Goal: Task Accomplishment & Management: Complete application form

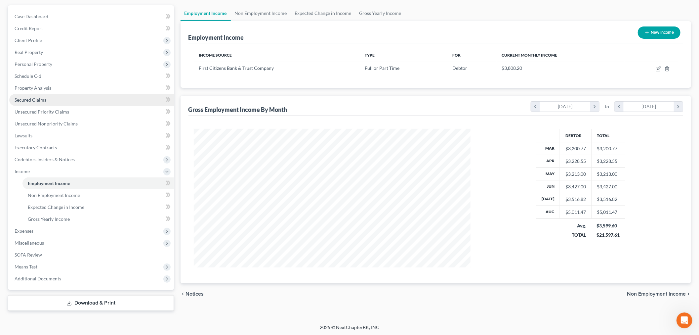
scroll to position [138, 290]
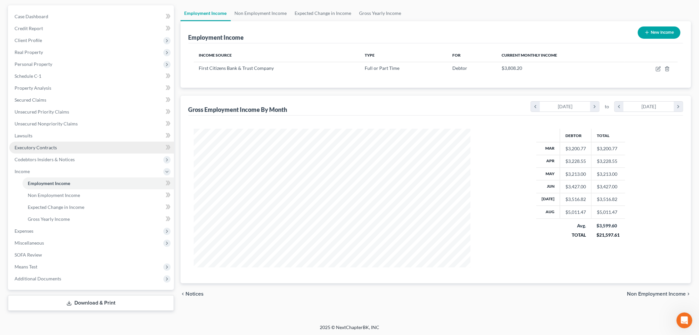
click at [47, 147] on span "Executory Contracts" at bounding box center [36, 148] width 42 height 6
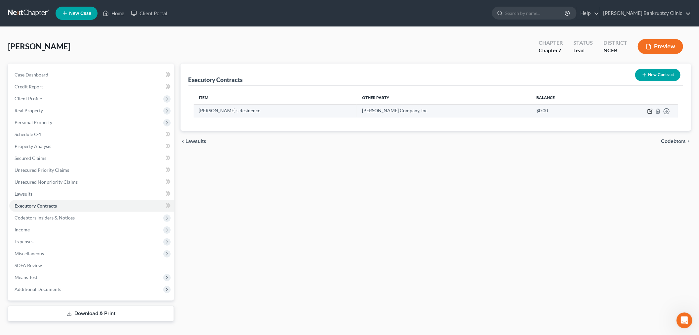
click at [650, 110] on icon "button" at bounding box center [650, 111] width 5 height 5
select select "3"
select select "28"
select select "0"
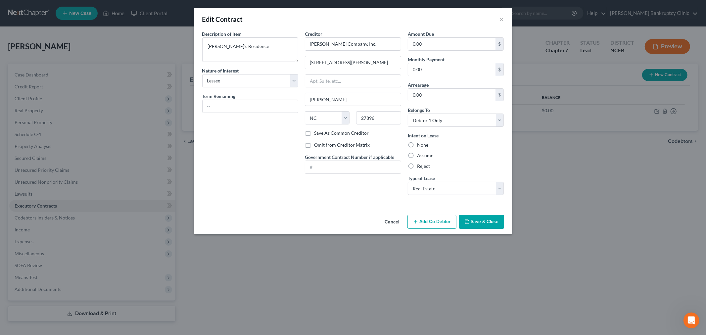
click at [417, 154] on label "Assume" at bounding box center [425, 155] width 16 height 7
click at [420, 154] on input "Assume" at bounding box center [422, 154] width 4 height 4
radio input "true"
click at [454, 74] on input "0.00" at bounding box center [452, 69] width 88 height 13
type input "1,285.00"
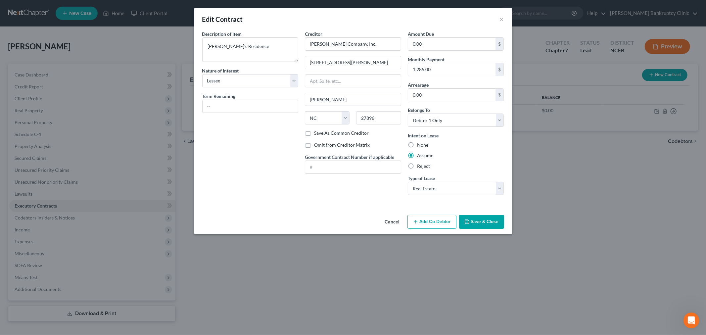
click at [387, 223] on button "Cancel" at bounding box center [392, 221] width 25 height 13
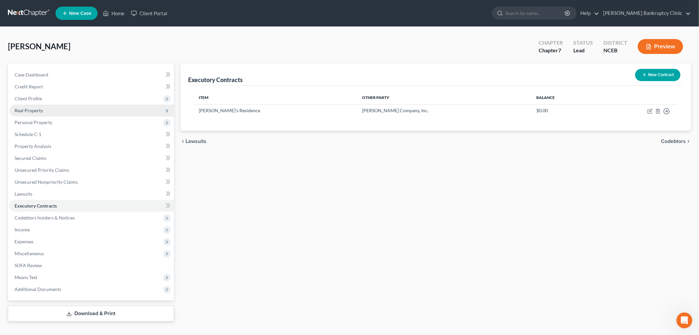
click at [24, 113] on span "Real Property" at bounding box center [91, 111] width 165 height 12
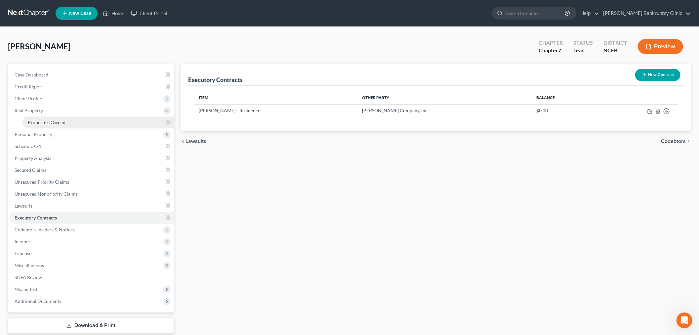
click at [55, 121] on span "Properties Owned" at bounding box center [47, 122] width 38 height 6
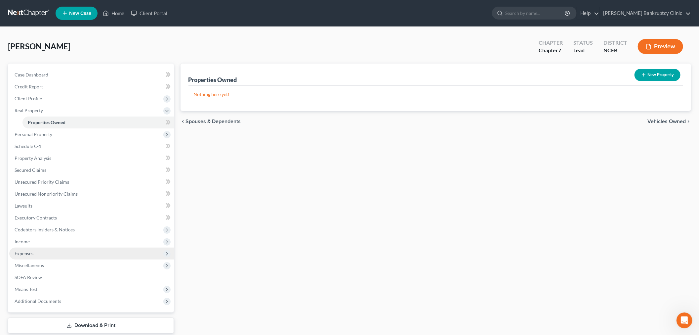
click at [26, 253] on span "Expenses" at bounding box center [24, 253] width 19 height 6
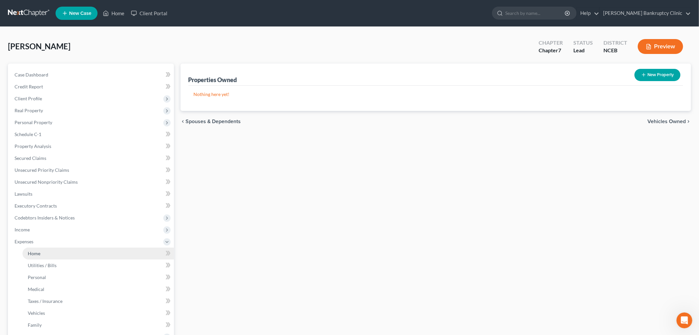
click at [37, 256] on link "Home" at bounding box center [98, 253] width 152 height 12
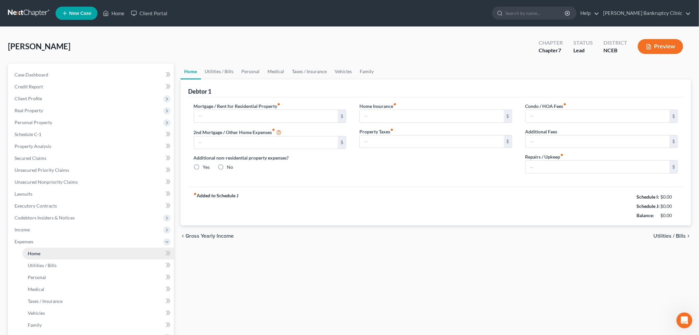
type input "1,265.00"
type input "0.00"
radio input "true"
type input "15.50"
type input "0.00"
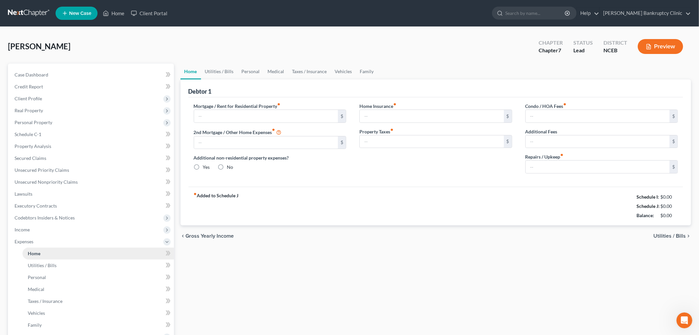
type input "0.00"
click at [213, 115] on input "1,265.00" at bounding box center [266, 116] width 144 height 13
type input "1,285.00"
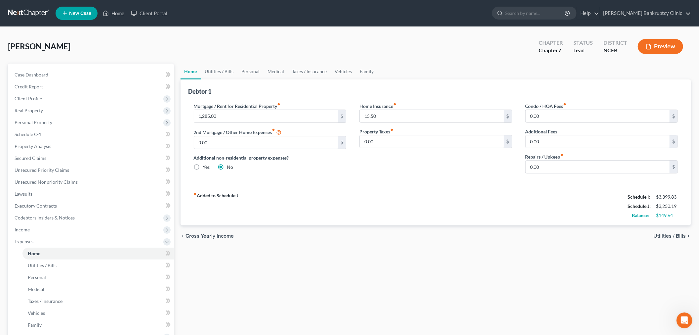
click at [356, 174] on div "Home Insurance fiber_manual_record 15.50 $ Property Taxes fiber_manual_record 0…" at bounding box center [436, 141] width 166 height 76
click at [97, 197] on link "Lawsuits" at bounding box center [91, 194] width 165 height 12
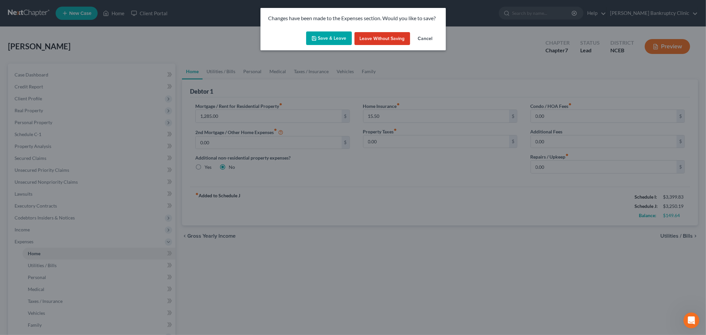
click at [419, 33] on button "Cancel" at bounding box center [425, 38] width 25 height 13
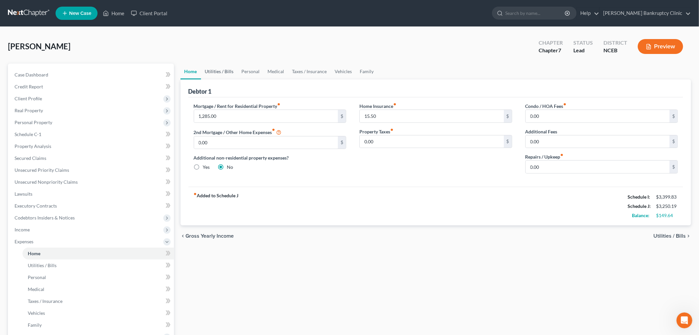
click at [215, 72] on link "Utilities / Bills" at bounding box center [219, 72] width 37 height 16
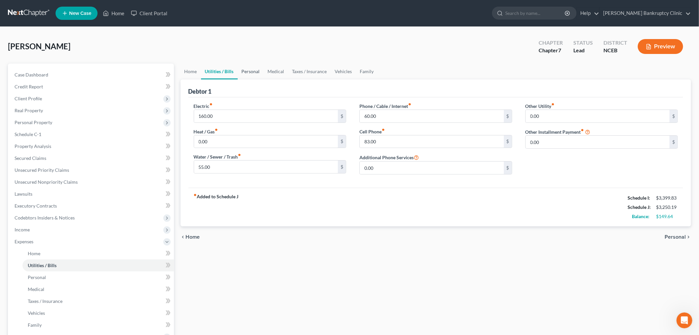
click at [240, 66] on link "Personal" at bounding box center [251, 72] width 26 height 16
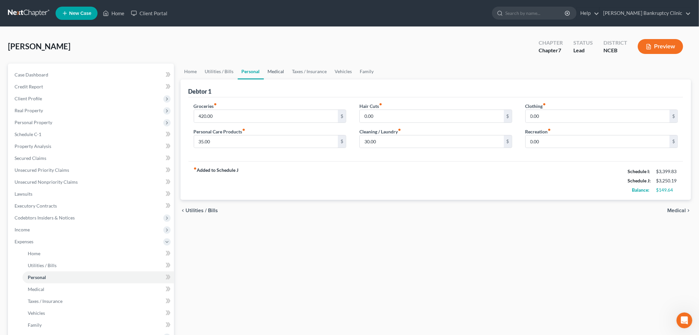
click at [279, 72] on link "Medical" at bounding box center [276, 72] width 24 height 16
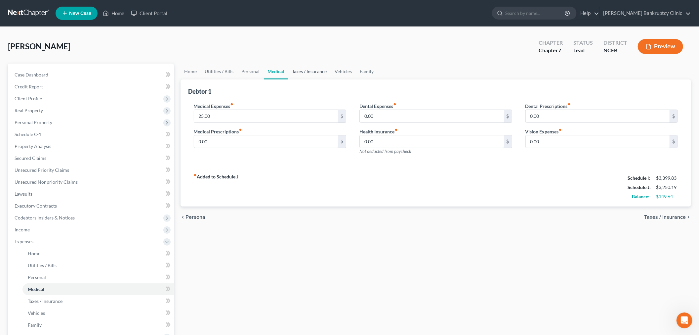
click at [294, 65] on link "Taxes / Insurance" at bounding box center [310, 72] width 43 height 16
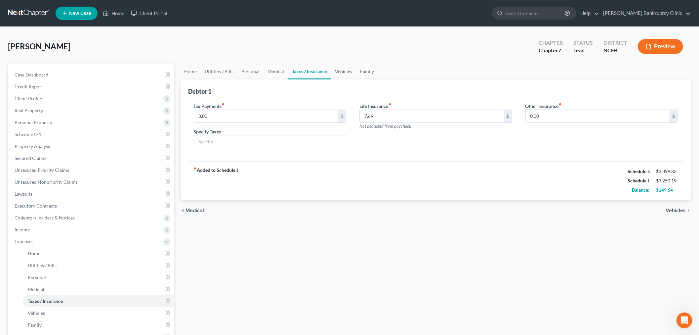
click at [341, 69] on link "Vehicles" at bounding box center [344, 72] width 25 height 16
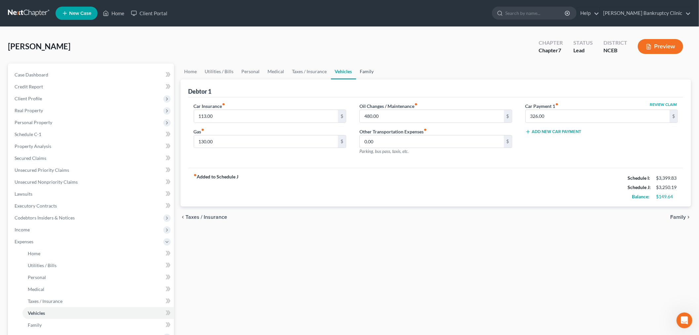
click at [358, 67] on link "Family" at bounding box center [367, 72] width 22 height 16
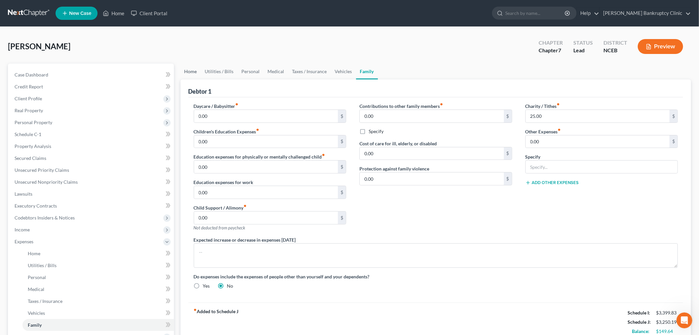
click at [189, 74] on link "Home" at bounding box center [191, 72] width 21 height 16
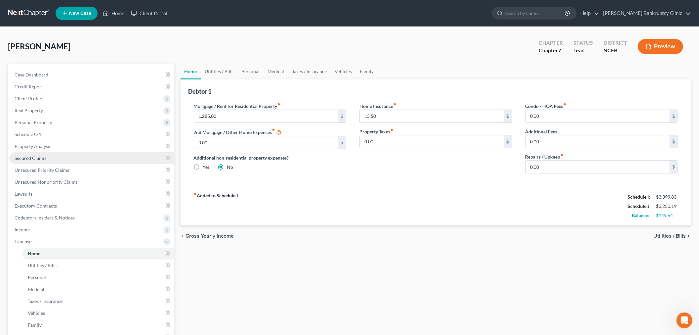
click at [33, 157] on span "Secured Claims" at bounding box center [31, 158] width 32 height 6
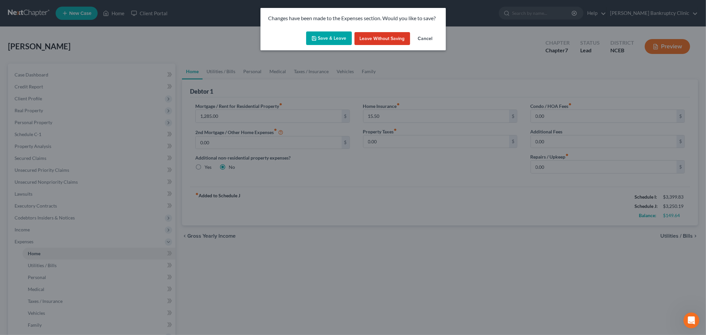
click at [324, 38] on button "Save & Leave" at bounding box center [329, 38] width 46 height 14
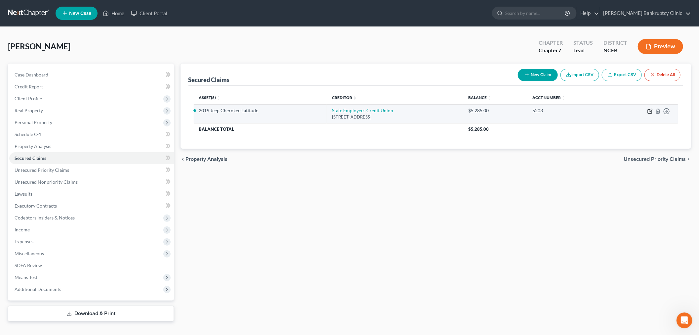
click at [649, 112] on icon "button" at bounding box center [650, 112] width 4 height 4
select select "28"
select select "2"
select select "0"
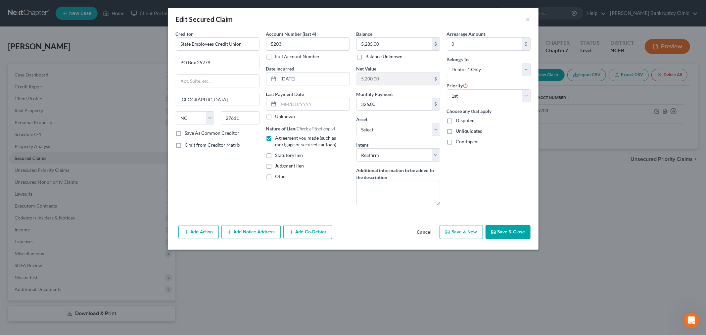
click at [422, 232] on button "Cancel" at bounding box center [424, 232] width 25 height 13
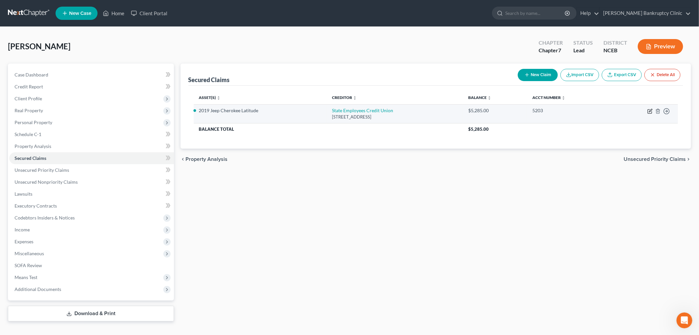
click at [650, 111] on icon "button" at bounding box center [650, 111] width 5 height 5
select select "28"
select select "8"
select select "2"
select select "0"
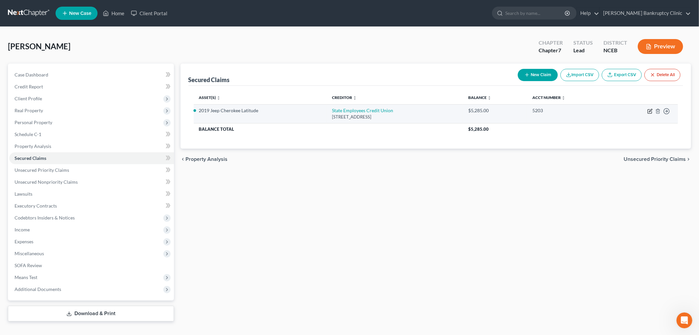
select select "0"
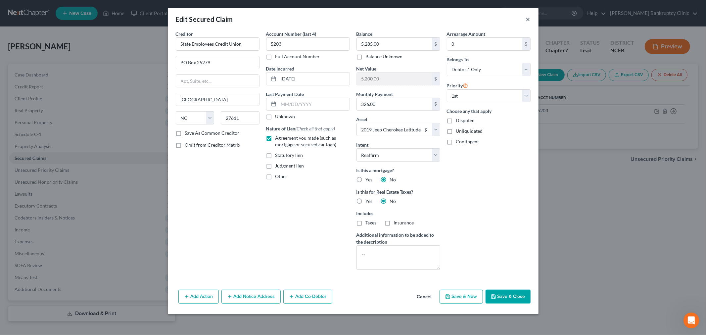
click at [526, 19] on button "×" at bounding box center [528, 19] width 5 height 8
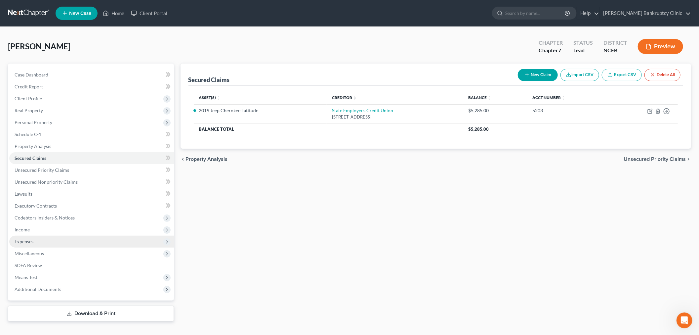
click at [23, 242] on span "Expenses" at bounding box center [24, 242] width 19 height 6
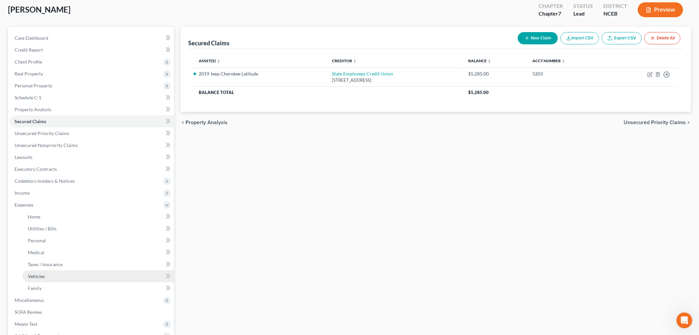
click at [37, 276] on span "Vehicles" at bounding box center [36, 276] width 17 height 6
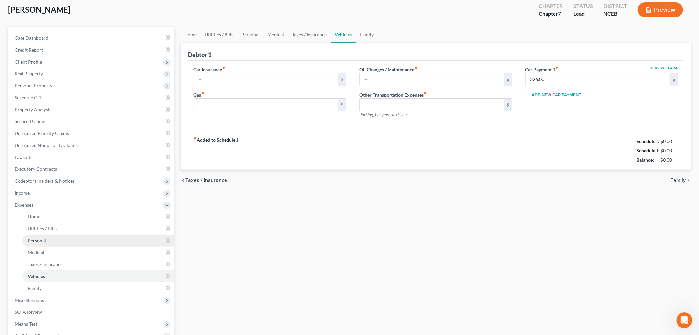
scroll to position [24, 0]
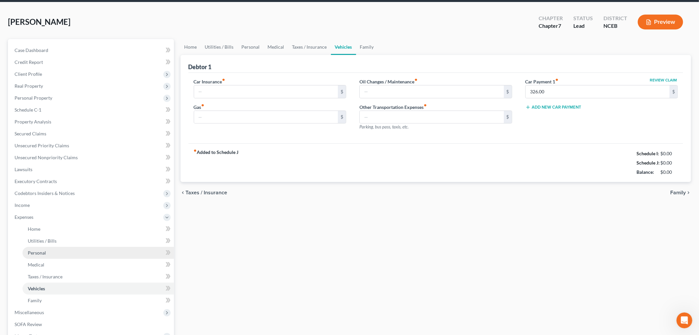
type input "113.00"
type input "130.00"
type input "480.00"
type input "0.00"
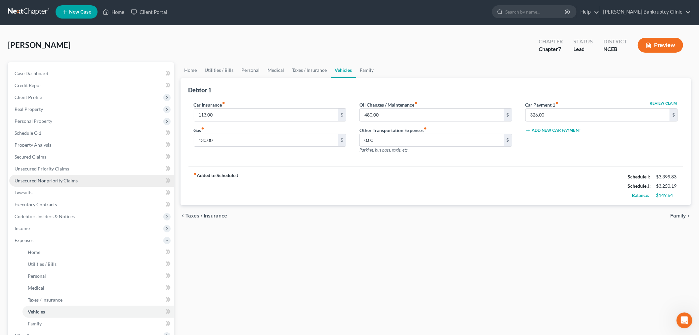
scroll to position [1, 0]
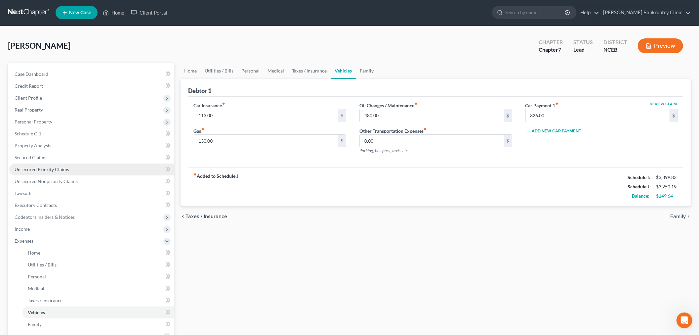
click at [44, 171] on span "Unsecured Priority Claims" at bounding box center [42, 169] width 55 height 6
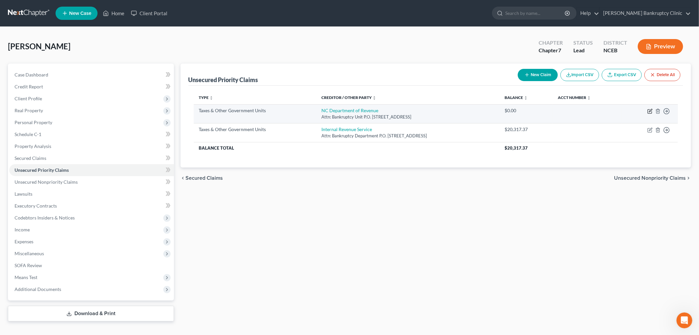
click at [650, 111] on icon "button" at bounding box center [651, 110] width 3 height 3
select select "2"
select select "28"
select select "0"
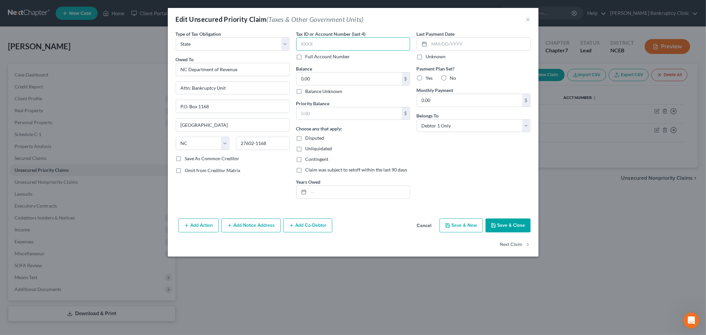
click at [356, 44] on input "text" at bounding box center [353, 43] width 114 height 13
click at [345, 78] on input "0.00" at bounding box center [348, 78] width 105 height 13
type input "196.00"
click at [325, 192] on input "text" at bounding box center [359, 192] width 101 height 13
type input "2024"
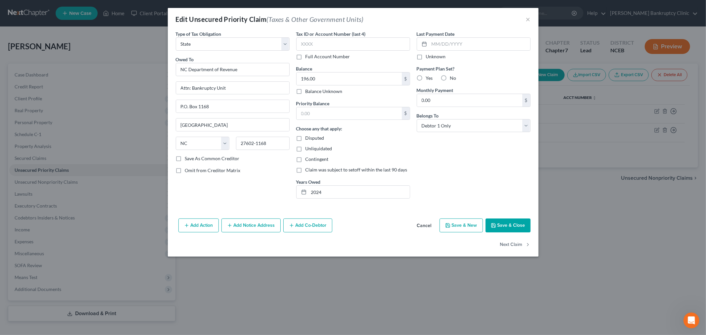
click at [507, 221] on button "Save & Close" at bounding box center [507, 225] width 45 height 14
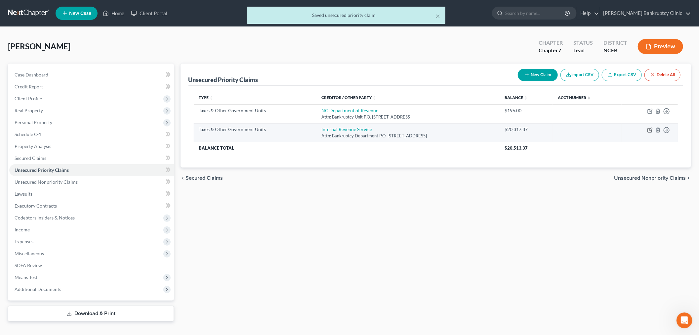
click at [649, 128] on icon "button" at bounding box center [650, 130] width 4 height 4
select select "0"
select select "39"
select select "0"
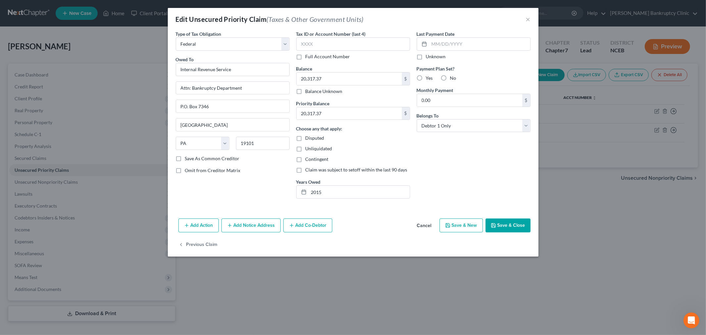
click at [186, 224] on icon "button" at bounding box center [186, 225] width 5 height 5
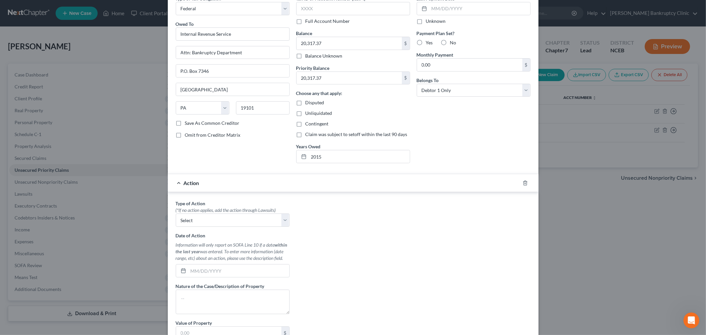
scroll to position [36, 0]
click at [280, 219] on select "Select Repossession Garnishment Foreclosure Personal Injury Attached, Seized, O…" at bounding box center [233, 219] width 114 height 13
click at [311, 204] on div "Type of Action * (*If no action applies, add the action through Lawsuits) Selec…" at bounding box center [352, 283] width 361 height 166
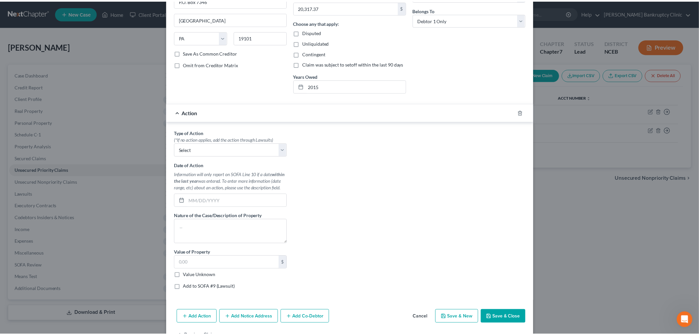
scroll to position [127, 0]
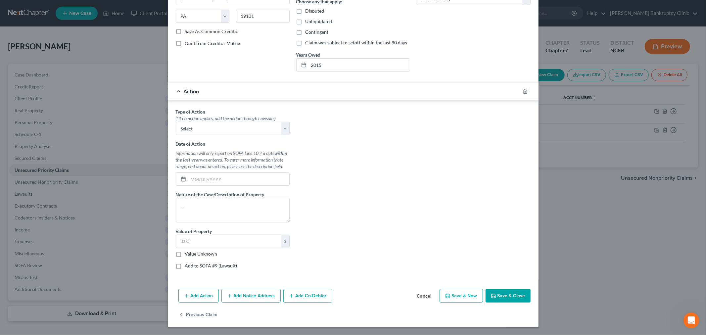
click at [425, 296] on button "Cancel" at bounding box center [424, 296] width 25 height 13
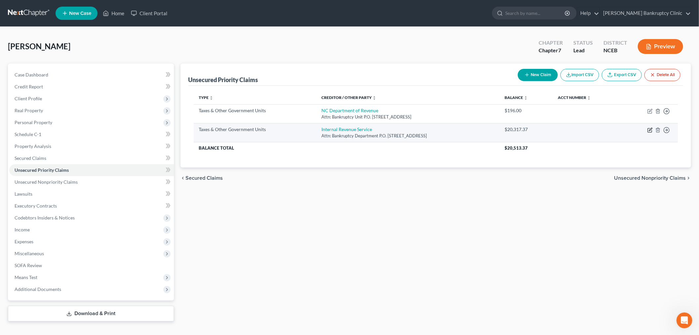
click at [649, 129] on icon "button" at bounding box center [650, 129] width 5 height 5
select select "0"
select select "39"
select select "0"
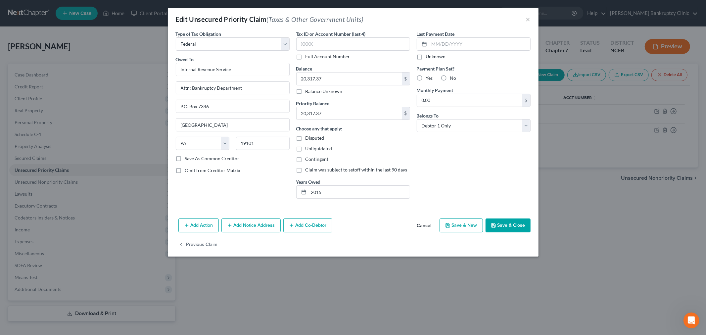
click at [427, 227] on button "Cancel" at bounding box center [424, 225] width 25 height 13
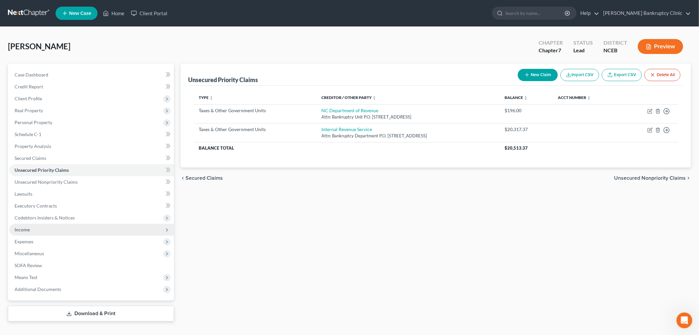
click at [27, 231] on span "Income" at bounding box center [22, 230] width 15 height 6
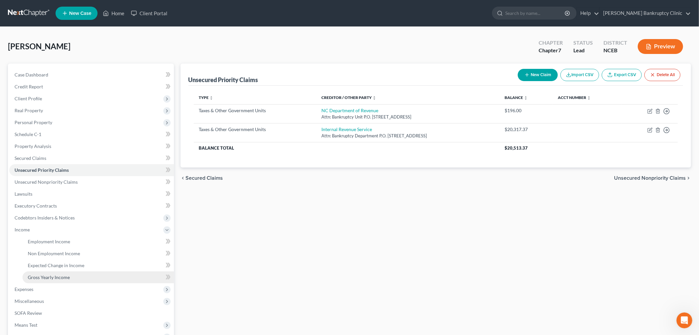
click at [48, 276] on span "Gross Yearly Income" at bounding box center [49, 277] width 42 height 6
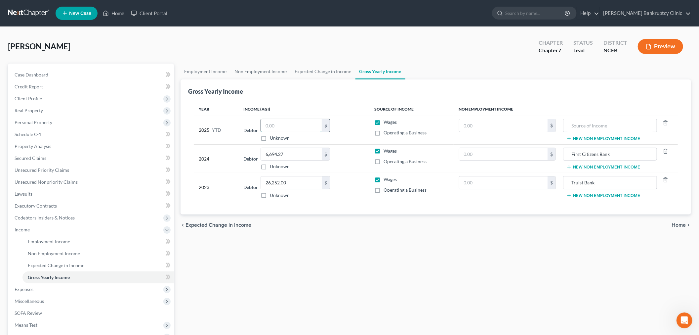
click at [298, 125] on input "text" at bounding box center [291, 125] width 61 height 13
type input "27,450.15"
click at [446, 219] on div "chevron_left Expected Change in Income Home chevron_right" at bounding box center [436, 224] width 511 height 21
click at [320, 68] on link "Expected Change in Income" at bounding box center [323, 72] width 65 height 16
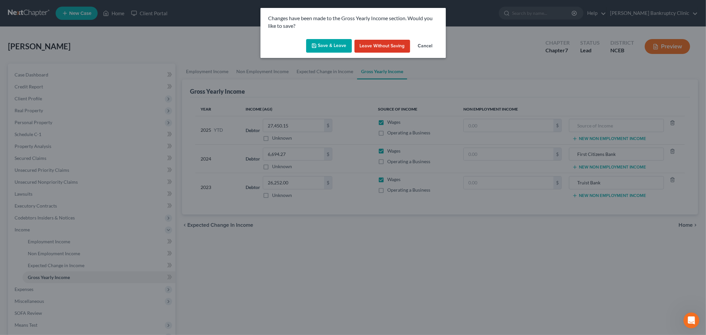
click at [325, 44] on button "Save & Leave" at bounding box center [329, 46] width 46 height 14
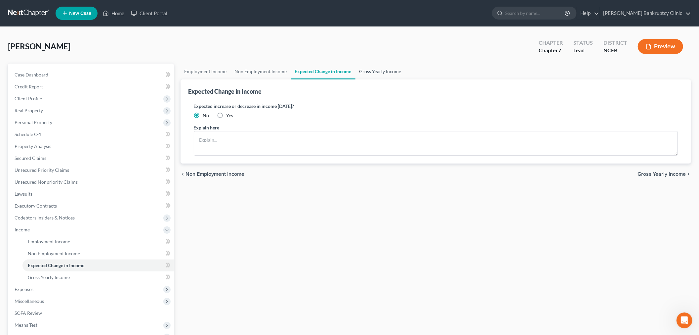
click at [375, 68] on link "Gross Yearly Income" at bounding box center [381, 72] width 50 height 16
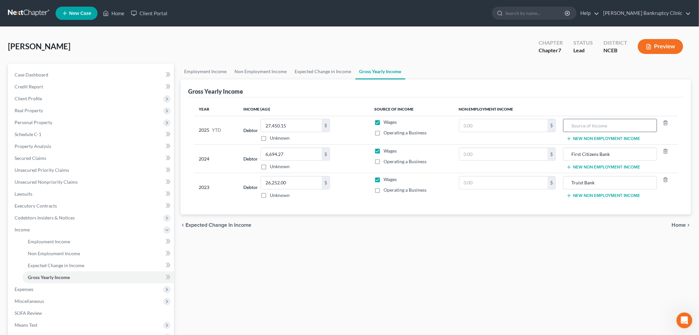
click at [628, 124] on input "text" at bounding box center [610, 125] width 87 height 13
type input "First Citizens Bank"
click at [574, 246] on div "Employment Income Non Employment Income Expected Change in Income Gross Yearly …" at bounding box center [436, 216] width 518 height 305
type input "18,020.00"
click at [391, 252] on div "Employment Income Non Employment Income Expected Change in Income Gross Yearly …" at bounding box center [436, 216] width 518 height 305
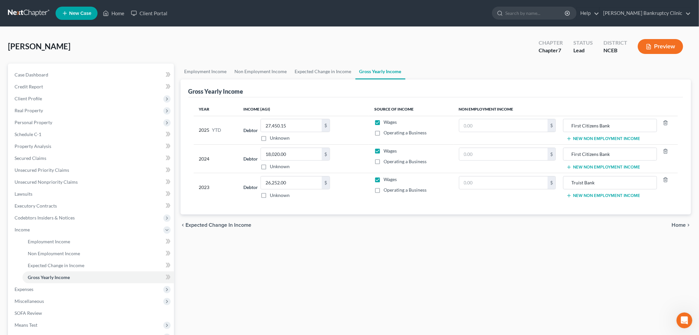
click at [684, 226] on span "Home" at bounding box center [679, 224] width 14 height 5
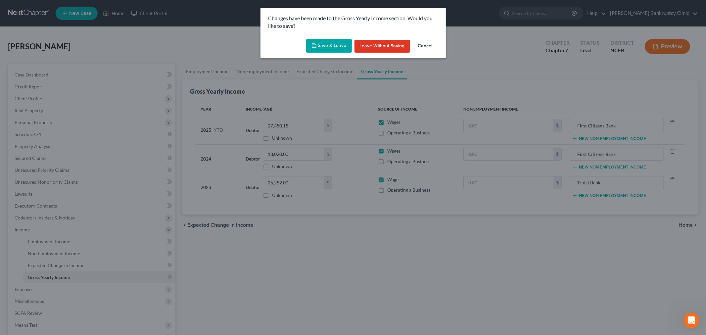
click at [336, 42] on button "Save & Leave" at bounding box center [329, 46] width 46 height 14
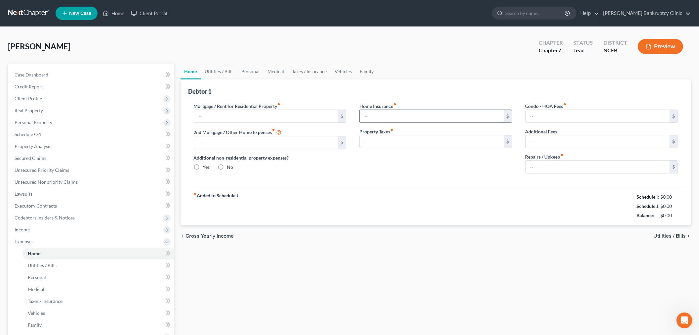
type input "1,285.00"
type input "0.00"
radio input "true"
type input "15.50"
type input "0.00"
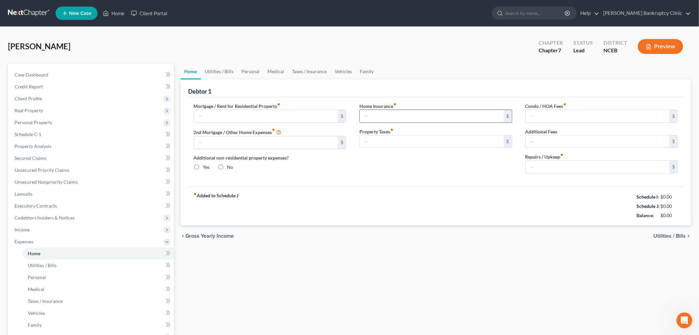
type input "0.00"
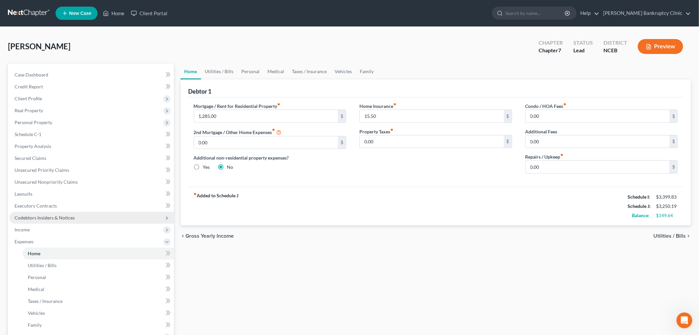
click at [51, 217] on span "Codebtors Insiders & Notices" at bounding box center [45, 218] width 60 height 6
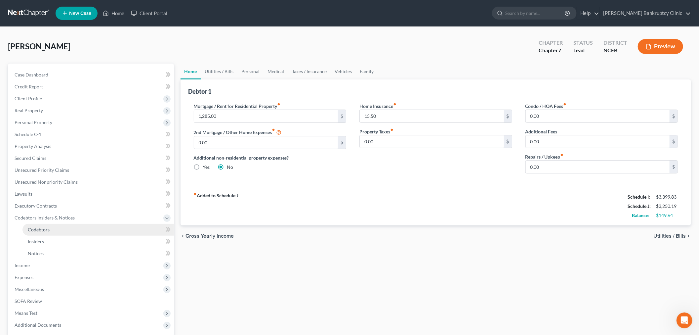
click at [43, 232] on link "Codebtors" at bounding box center [98, 230] width 152 height 12
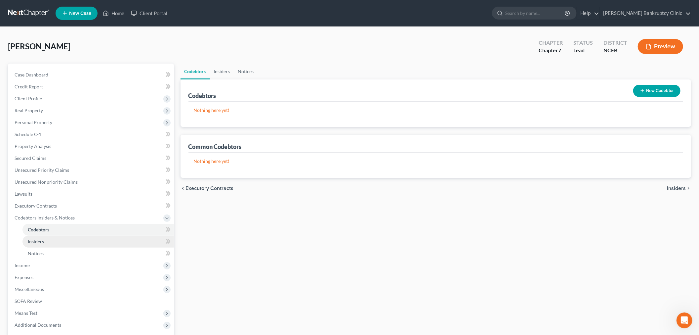
click at [39, 242] on span "Insiders" at bounding box center [36, 242] width 16 height 6
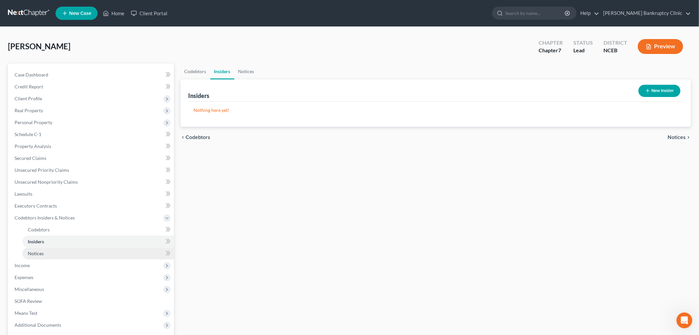
click at [38, 255] on span "Notices" at bounding box center [36, 253] width 16 height 6
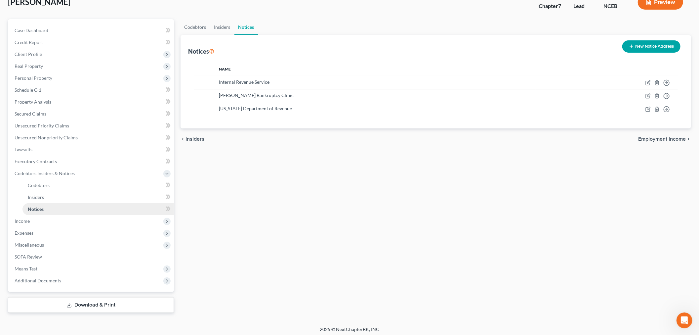
scroll to position [47, 0]
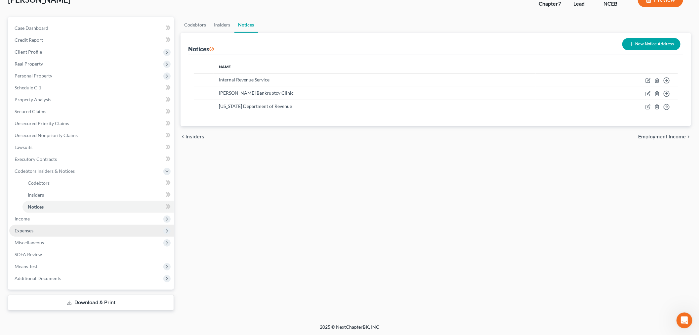
click at [21, 228] on span "Expenses" at bounding box center [24, 231] width 19 height 6
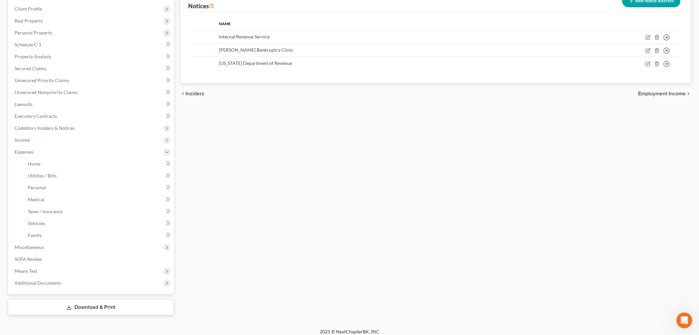
scroll to position [94, 0]
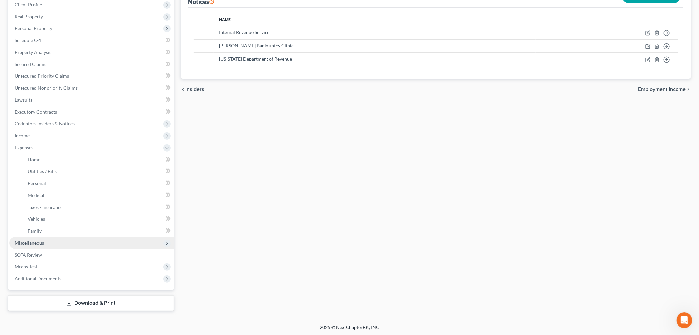
click at [41, 243] on span "Miscellaneous" at bounding box center [29, 243] width 29 height 6
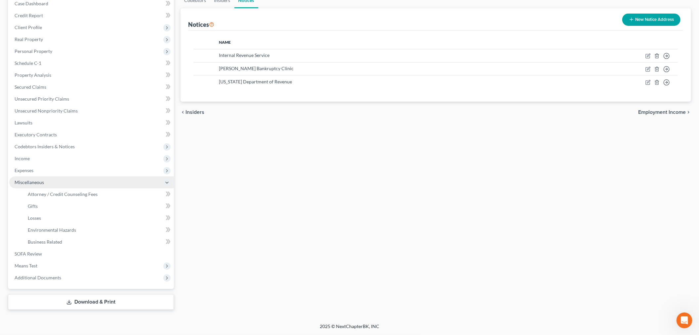
scroll to position [70, 0]
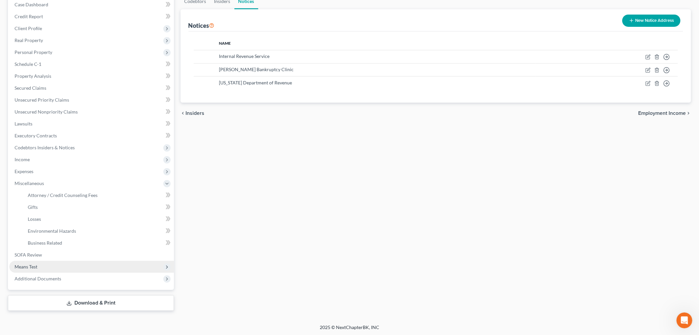
click at [36, 267] on span "Means Test" at bounding box center [26, 267] width 23 height 6
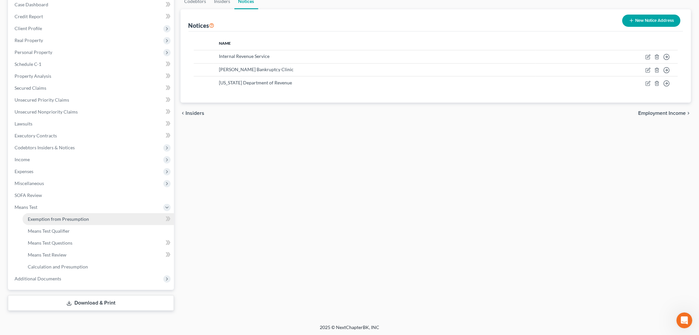
click at [80, 216] on span "Exemption from Presumption" at bounding box center [58, 219] width 61 height 6
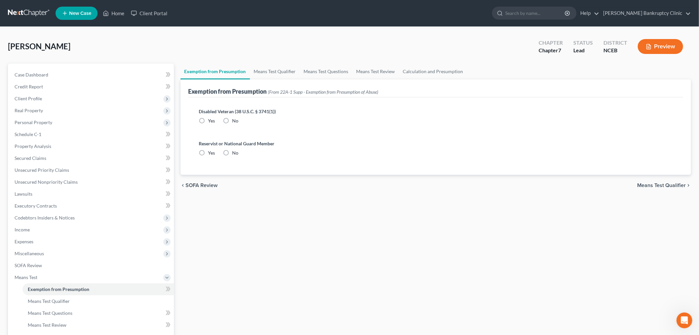
click at [233, 119] on label "No" at bounding box center [236, 120] width 6 height 7
click at [235, 119] on input "No" at bounding box center [237, 119] width 4 height 4
radio input "true"
drag, startPoint x: 224, startPoint y: 151, endPoint x: 269, endPoint y: 145, distance: 45.5
click at [233, 151] on label "No" at bounding box center [236, 153] width 6 height 7
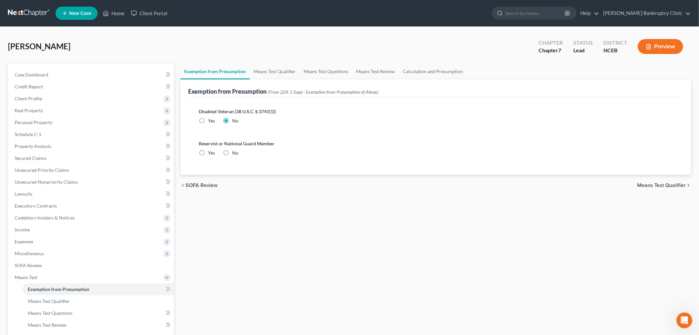
click at [235, 151] on input "No" at bounding box center [237, 152] width 4 height 4
radio input "true"
click at [652, 184] on span "Means Test Qualifier" at bounding box center [662, 185] width 49 height 5
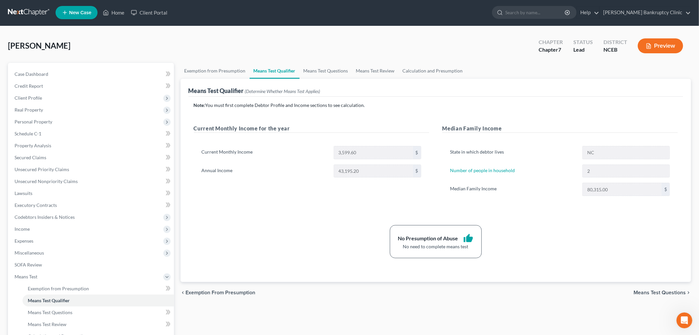
scroll to position [0, 0]
click at [369, 70] on link "Means Test Review" at bounding box center [375, 71] width 47 height 16
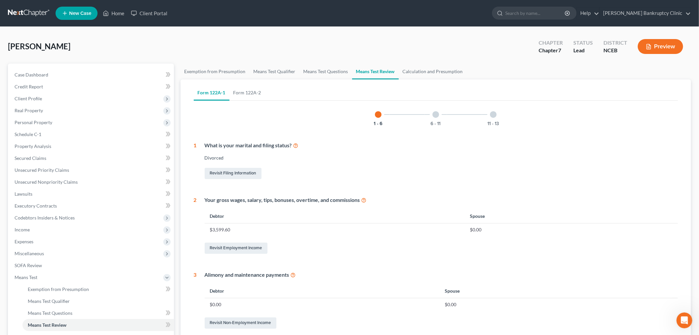
click at [431, 114] on div "6 - 11" at bounding box center [436, 114] width 22 height 22
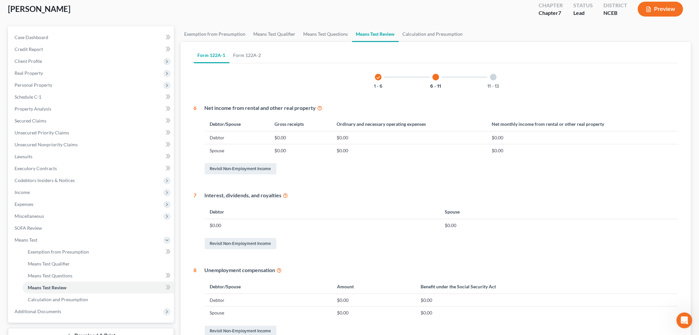
scroll to position [37, 0]
click at [495, 76] on div at bounding box center [493, 77] width 7 height 7
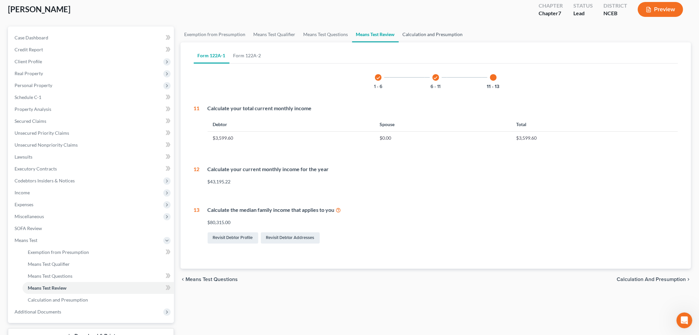
click at [421, 34] on link "Calculation and Presumption" at bounding box center [433, 34] width 68 height 16
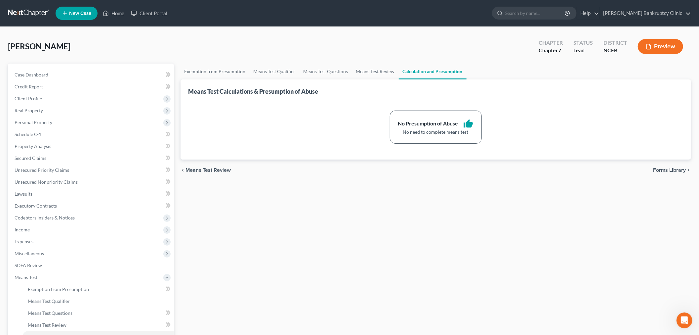
click at [223, 170] on span "Means Test Review" at bounding box center [208, 169] width 45 height 5
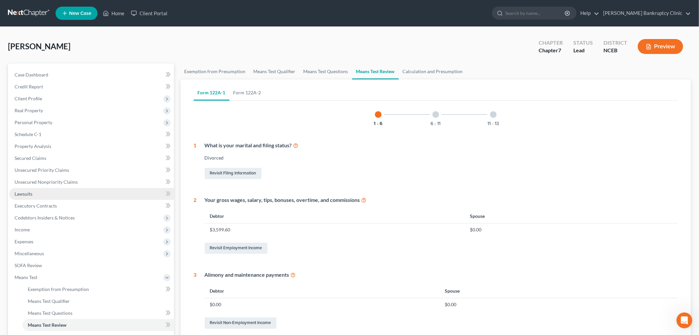
click at [25, 193] on span "Lawsuits" at bounding box center [24, 194] width 18 height 6
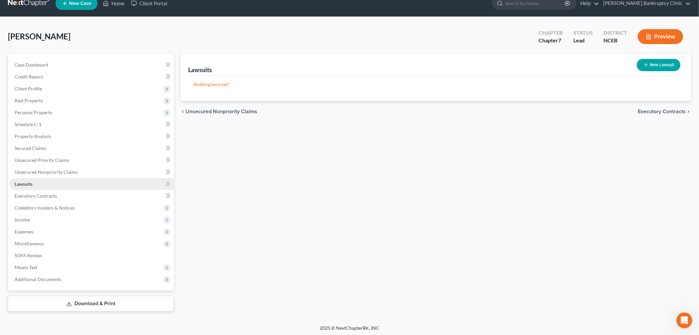
scroll to position [11, 0]
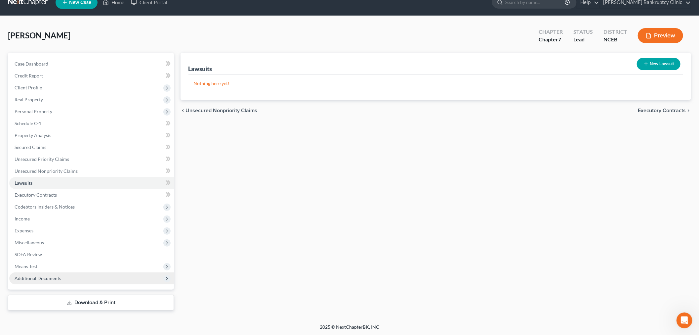
click at [56, 279] on span "Additional Documents" at bounding box center [38, 278] width 47 height 6
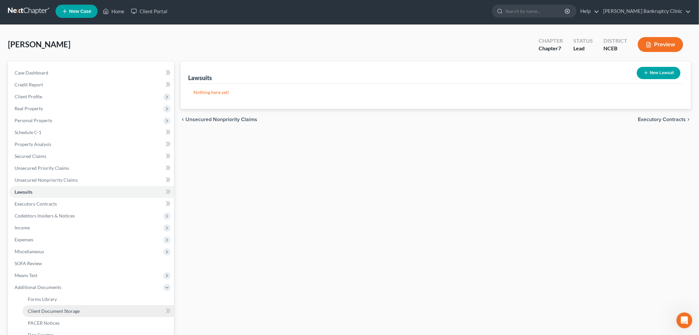
scroll to position [0, 0]
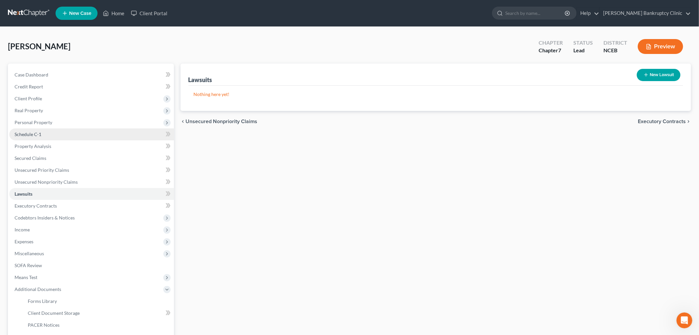
click at [23, 138] on link "Schedule C-1" at bounding box center [91, 134] width 165 height 12
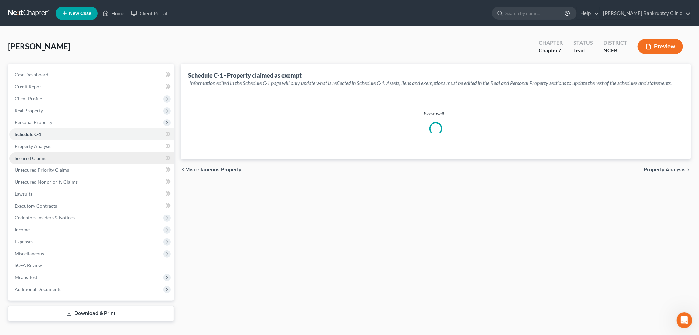
select select "Raleigh"
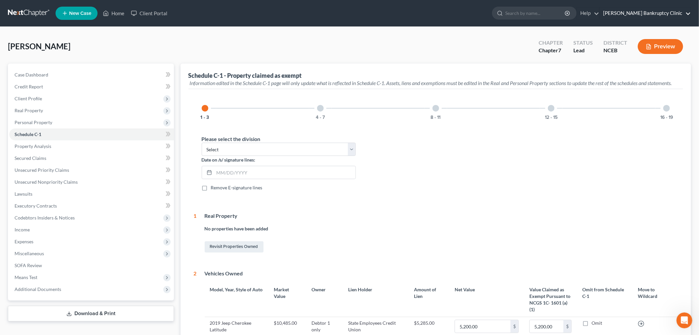
click at [687, 13] on link "Stubbs Bankruptcy Clinic" at bounding box center [645, 13] width 91 height 12
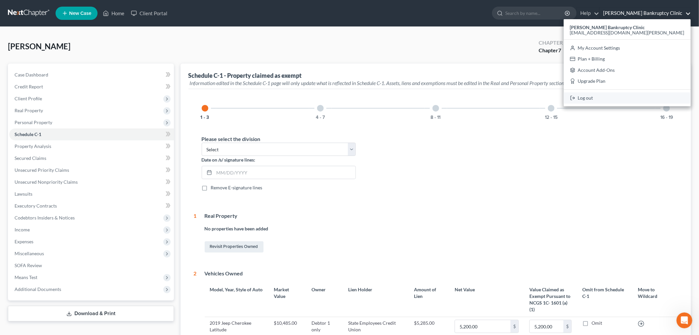
click at [622, 99] on link "Log out" at bounding box center [627, 97] width 127 height 11
